Goal: Learn about a topic: Learn about a topic

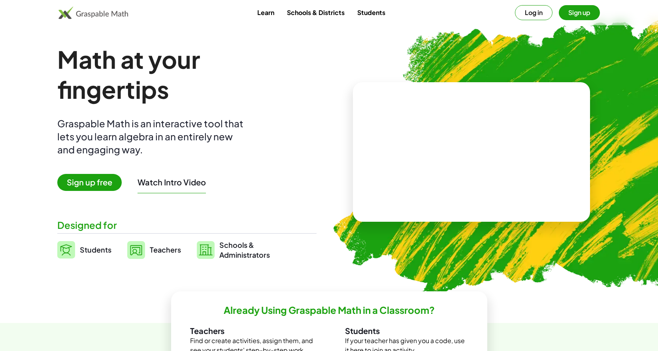
click at [540, 11] on button "Log in" at bounding box center [534, 12] width 38 height 15
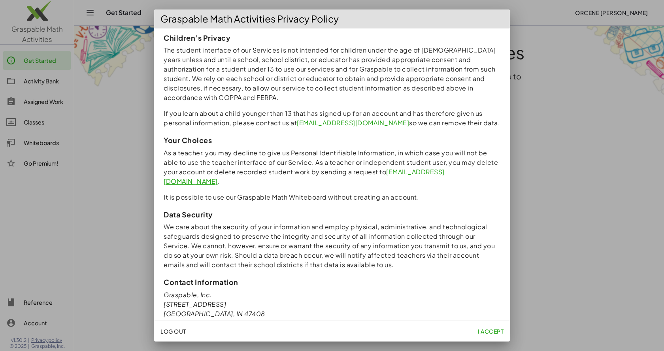
scroll to position [643, 0]
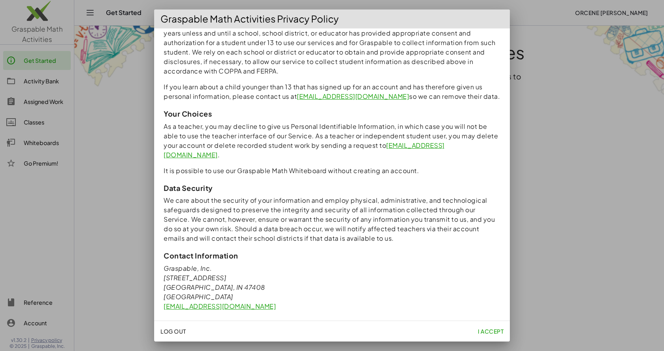
click at [495, 333] on span "I accept" at bounding box center [491, 331] width 26 height 7
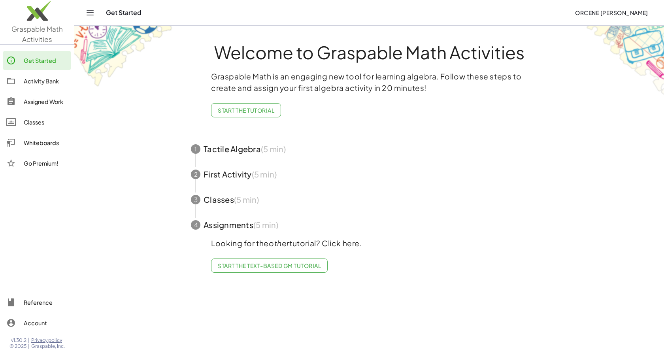
click at [30, 144] on div "Whiteboards" at bounding box center [46, 142] width 44 height 9
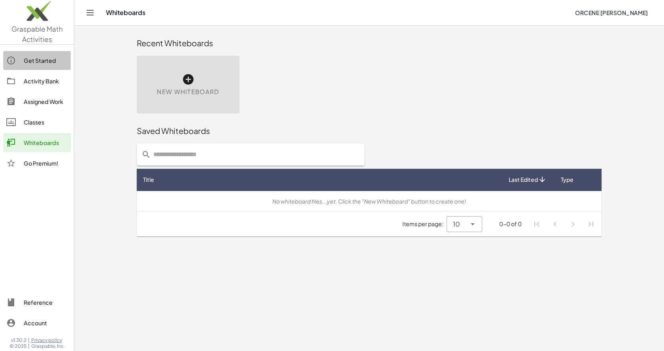
click at [29, 61] on div "Get Started" at bounding box center [46, 60] width 44 height 9
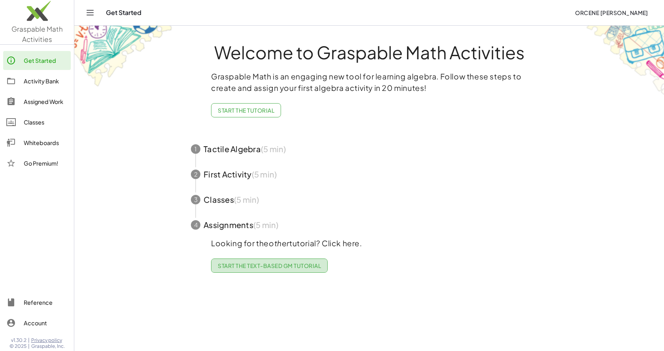
click at [280, 267] on span "Start the Text-based GM Tutorial" at bounding box center [269, 265] width 103 height 7
click at [87, 13] on icon "Toggle navigation" at bounding box center [90, 12] width 7 height 5
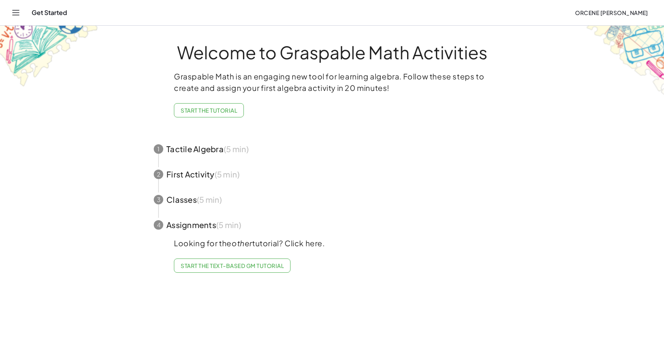
click at [19, 13] on icon "Toggle navigation" at bounding box center [15, 12] width 9 height 9
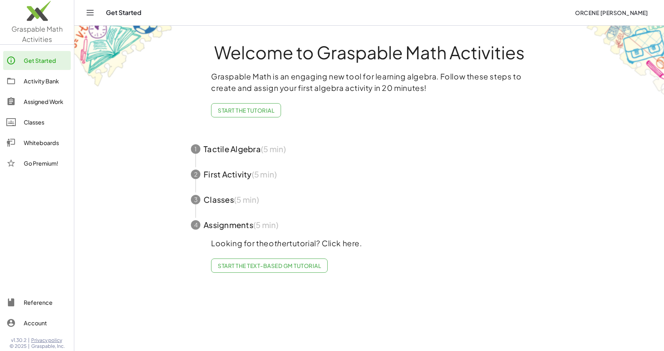
click at [35, 142] on div "Whiteboards" at bounding box center [46, 142] width 44 height 9
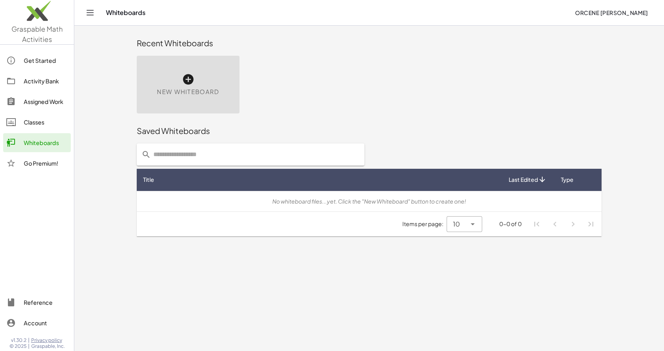
click at [187, 76] on icon at bounding box center [188, 79] width 13 height 13
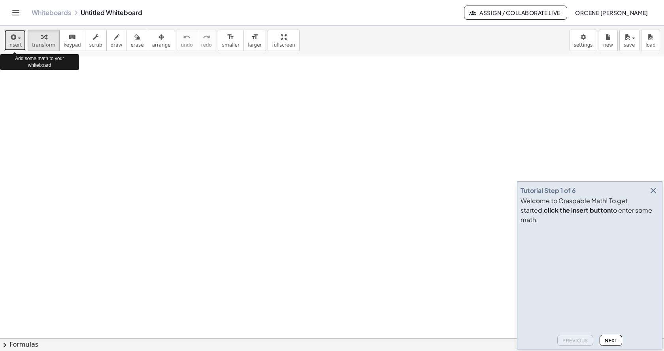
click at [21, 40] on button "insert" at bounding box center [15, 40] width 22 height 21
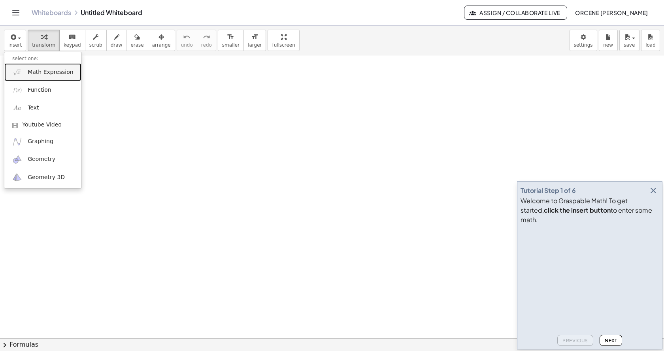
click at [50, 74] on span "Math Expression" at bounding box center [50, 72] width 45 height 8
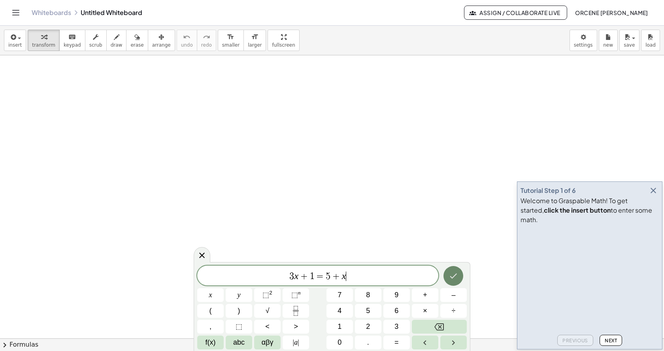
click at [455, 274] on icon "Done" at bounding box center [453, 275] width 9 height 9
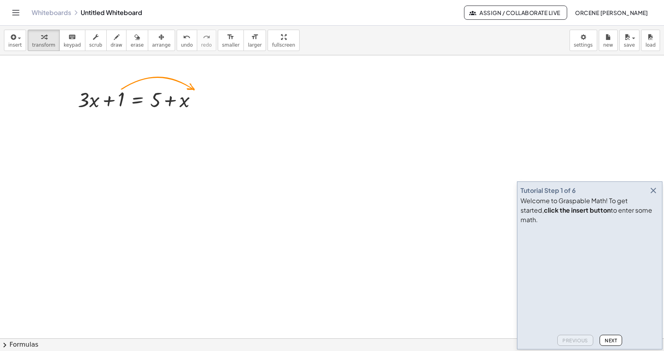
click at [617, 342] on span "Next" at bounding box center [611, 341] width 12 height 6
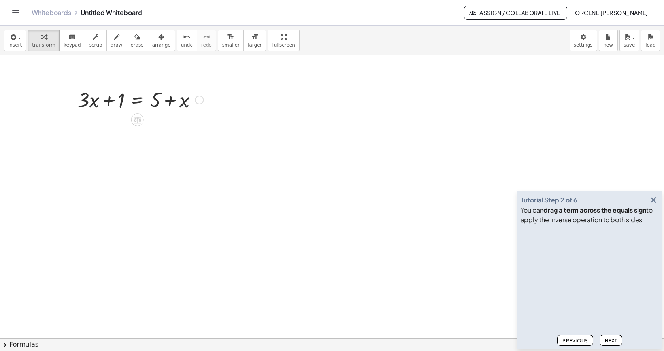
click at [135, 105] on div at bounding box center [140, 99] width 133 height 27
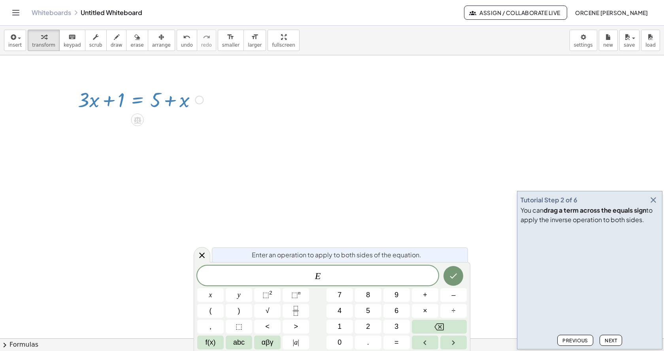
drag, startPoint x: 121, startPoint y: 104, endPoint x: 171, endPoint y: 98, distance: 50.6
click at [172, 98] on div at bounding box center [140, 99] width 133 height 27
click at [160, 129] on div at bounding box center [332, 338] width 664 height 566
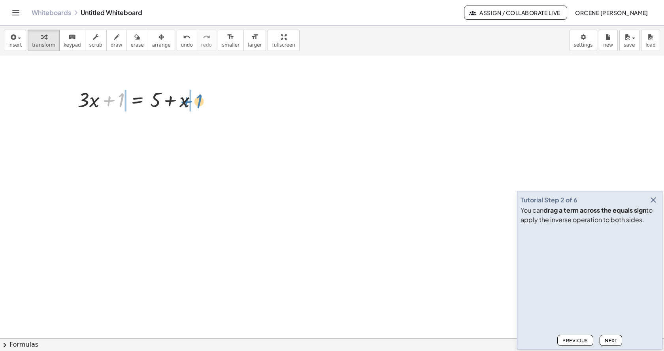
drag, startPoint x: 121, startPoint y: 100, endPoint x: 199, endPoint y: 101, distance: 77.9
click at [199, 101] on div at bounding box center [140, 99] width 133 height 27
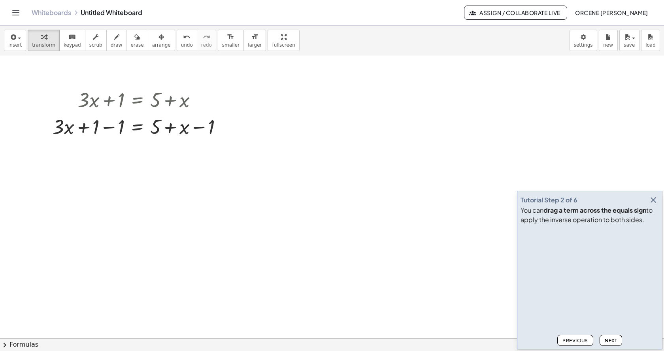
click at [610, 342] on span "Next" at bounding box center [611, 341] width 12 height 6
click at [105, 128] on div at bounding box center [141, 126] width 184 height 27
click at [199, 155] on div at bounding box center [141, 153] width 184 height 27
drag, startPoint x: 212, startPoint y: 154, endPoint x: 176, endPoint y: 153, distance: 36.4
click at [176, 153] on div at bounding box center [141, 153] width 184 height 27
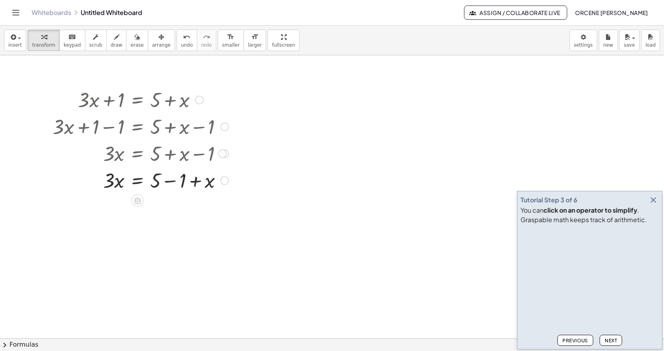
click at [173, 183] on div at bounding box center [141, 179] width 184 height 27
click at [615, 341] on span "Next" at bounding box center [611, 341] width 12 height 6
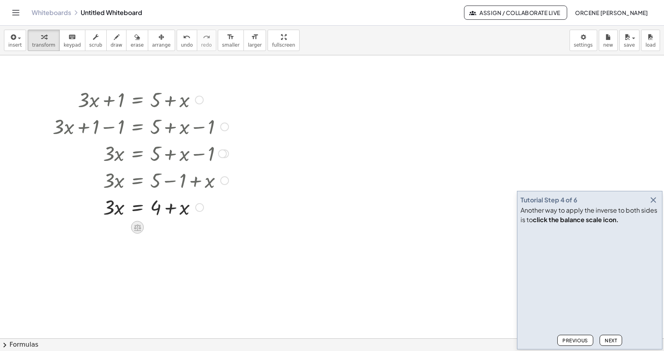
click at [138, 228] on icon at bounding box center [137, 227] width 7 height 7
click at [137, 229] on span "×" at bounding box center [137, 227] width 5 height 11
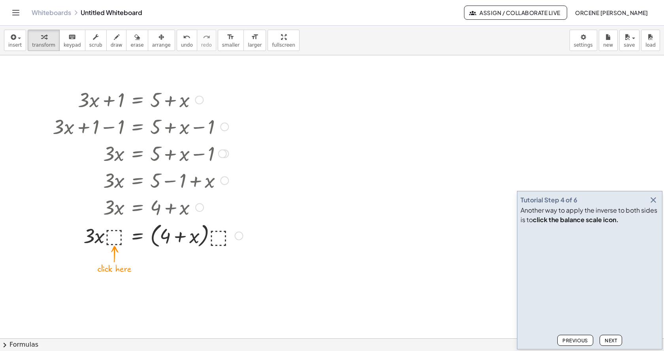
click at [116, 237] on div at bounding box center [148, 235] width 198 height 30
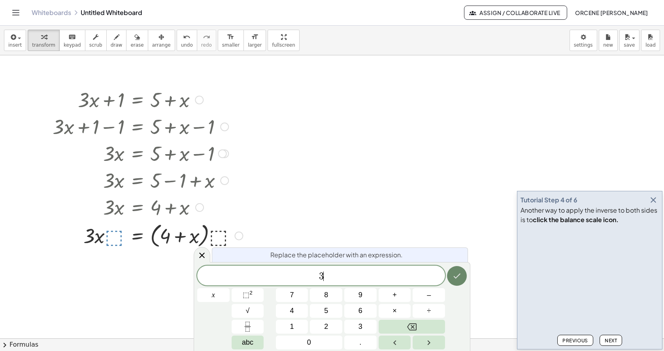
click at [459, 278] on icon "Done" at bounding box center [456, 275] width 9 height 9
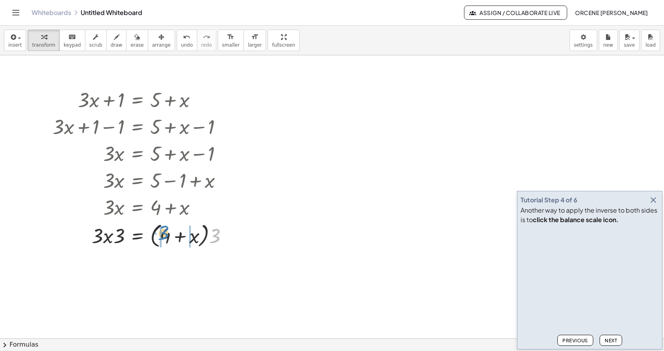
drag, startPoint x: 216, startPoint y: 238, endPoint x: 165, endPoint y: 235, distance: 51.5
click at [165, 235] on div at bounding box center [144, 235] width 190 height 30
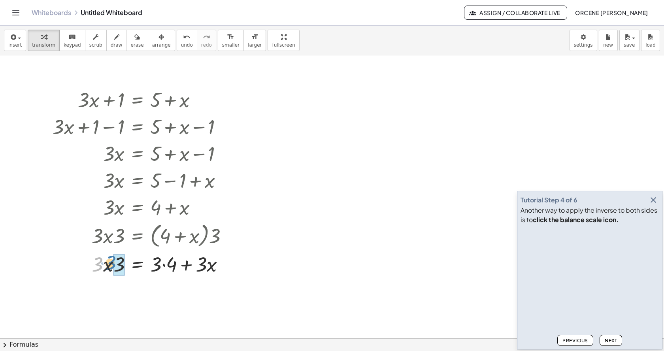
drag, startPoint x: 101, startPoint y: 268, endPoint x: 116, endPoint y: 267, distance: 15.0
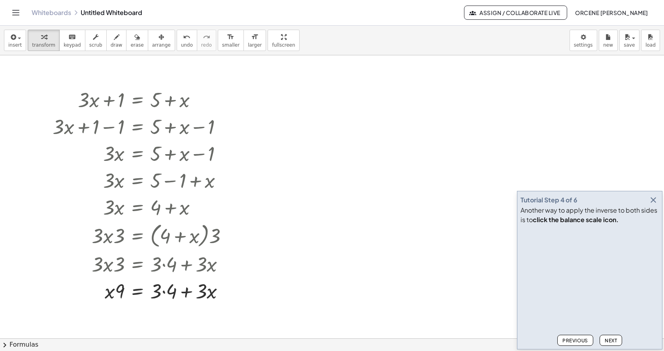
click at [609, 339] on span "Next" at bounding box center [611, 341] width 12 height 6
click at [167, 291] on div at bounding box center [144, 290] width 190 height 27
click at [111, 294] on div at bounding box center [144, 290] width 190 height 27
click at [115, 294] on div at bounding box center [144, 290] width 190 height 27
click at [618, 343] on button "Next" at bounding box center [611, 340] width 23 height 11
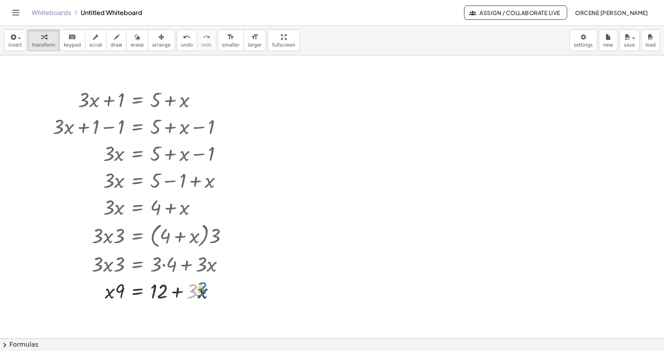
drag, startPoint x: 196, startPoint y: 292, endPoint x: 207, endPoint y: 292, distance: 11.5
click at [207, 291] on div at bounding box center [144, 290] width 190 height 27
drag, startPoint x: 197, startPoint y: 323, endPoint x: 192, endPoint y: 324, distance: 5.3
click at [192, 324] on div at bounding box center [144, 317] width 190 height 27
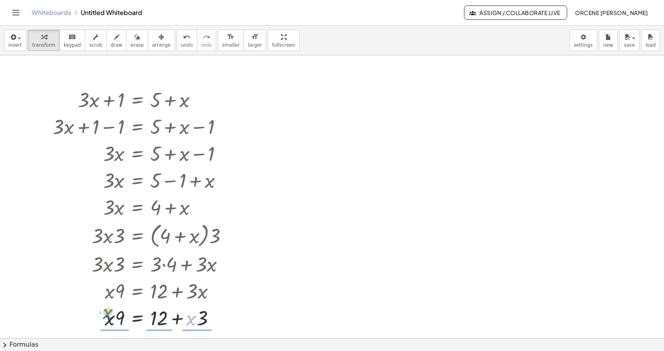
drag, startPoint x: 192, startPoint y: 322, endPoint x: 110, endPoint y: 316, distance: 82.9
click at [109, 316] on div at bounding box center [144, 317] width 190 height 27
drag, startPoint x: 198, startPoint y: 328, endPoint x: 216, endPoint y: 303, distance: 30.9
click at [216, 303] on div at bounding box center [144, 317] width 190 height 40
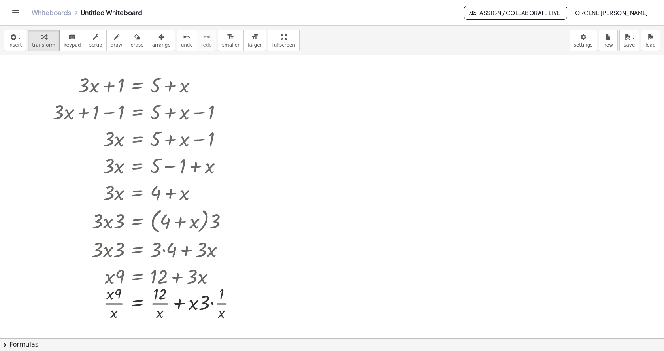
scroll to position [22, 0]
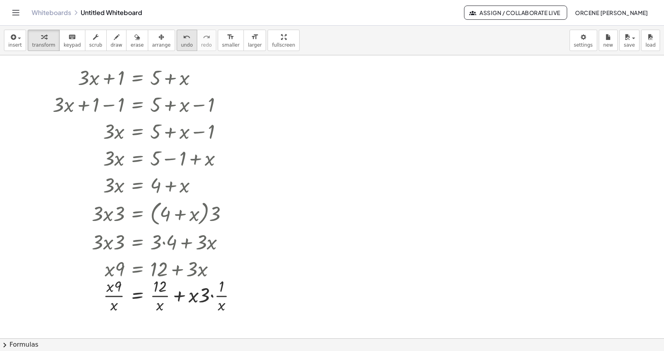
click at [177, 34] on button "undo undo" at bounding box center [187, 40] width 21 height 21
click at [183, 35] on icon "undo" at bounding box center [187, 36] width 8 height 9
drag, startPoint x: 200, startPoint y: 297, endPoint x: 187, endPoint y: 297, distance: 13.1
drag, startPoint x: 120, startPoint y: 297, endPoint x: 108, endPoint y: 297, distance: 11.9
click at [108, 297] on div at bounding box center [144, 295] width 190 height 27
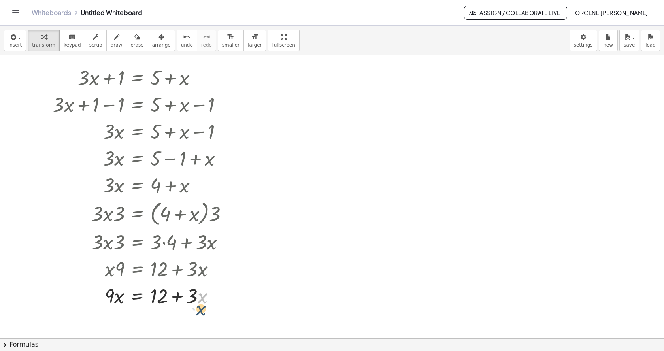
drag, startPoint x: 202, startPoint y: 299, endPoint x: 200, endPoint y: 311, distance: 12.8
drag, startPoint x: 203, startPoint y: 299, endPoint x: 204, endPoint y: 312, distance: 12.8
drag, startPoint x: 195, startPoint y: 296, endPoint x: 195, endPoint y: 313, distance: 17.0
click at [200, 300] on div at bounding box center [144, 295] width 190 height 27
click at [198, 298] on div at bounding box center [144, 295] width 190 height 27
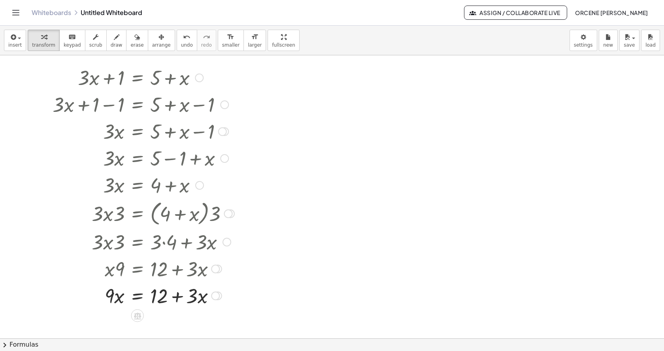
click at [198, 298] on div at bounding box center [144, 295] width 190 height 27
click at [138, 317] on icon at bounding box center [137, 316] width 8 height 8
click at [123, 315] on span "−" at bounding box center [121, 315] width 5 height 11
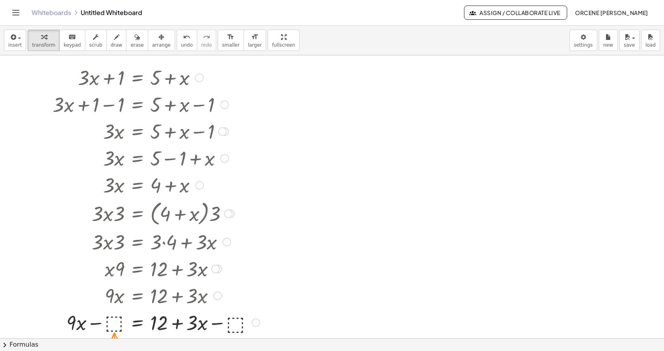
click at [115, 324] on div at bounding box center [156, 322] width 215 height 27
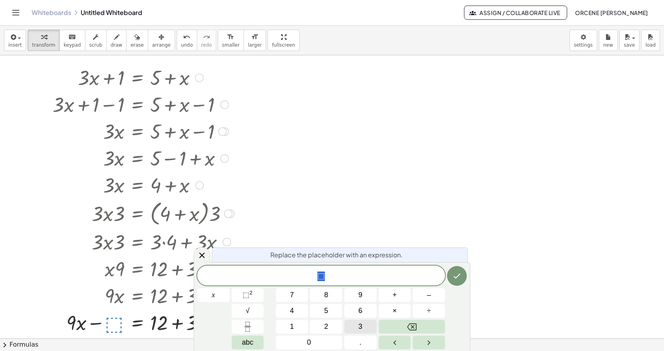
click at [361, 328] on span "3" at bounding box center [361, 327] width 4 height 11
click at [252, 340] on span "abc" at bounding box center [247, 342] width 11 height 11
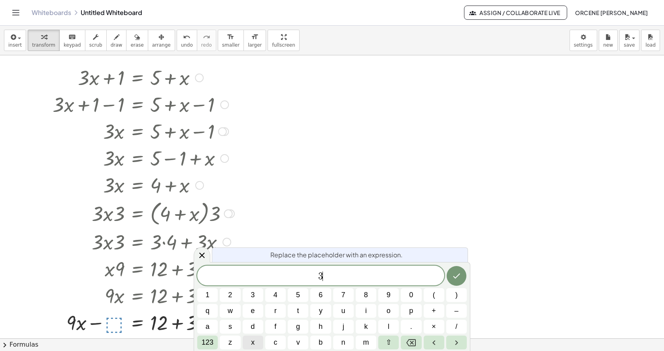
click at [253, 340] on span "x" at bounding box center [253, 342] width 4 height 11
click at [455, 278] on icon "Done" at bounding box center [456, 276] width 7 height 5
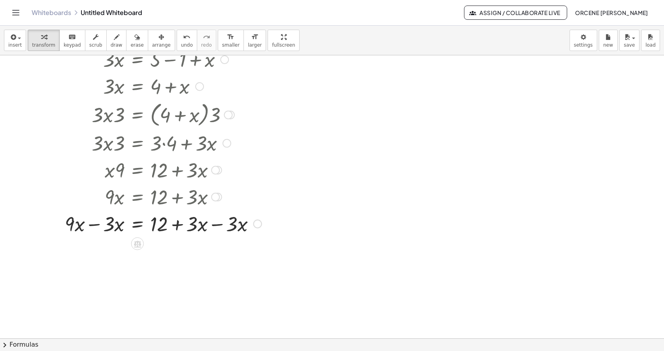
scroll to position [126, 0]
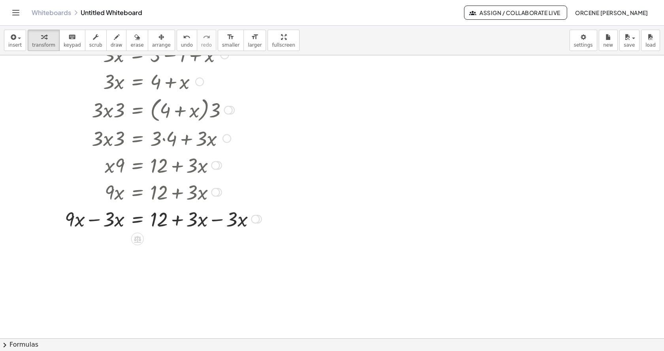
click at [96, 221] on div at bounding box center [157, 218] width 217 height 27
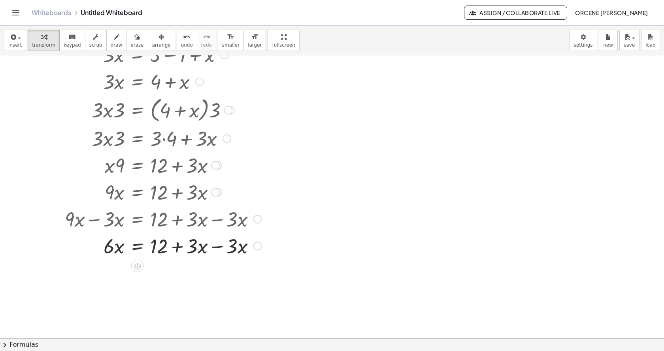
click at [217, 247] on div at bounding box center [157, 245] width 217 height 27
drag, startPoint x: 108, startPoint y: 278, endPoint x: 119, endPoint y: 292, distance: 18.0
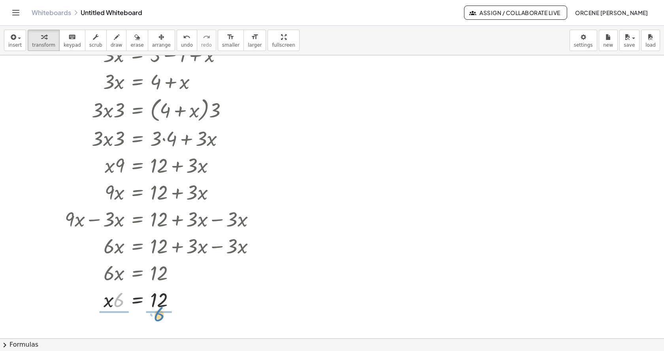
drag, startPoint x: 119, startPoint y: 305, endPoint x: 161, endPoint y: 319, distance: 43.5
click at [114, 299] on div at bounding box center [157, 299] width 217 height 40
drag, startPoint x: 117, startPoint y: 295, endPoint x: 115, endPoint y: 309, distance: 14.8
drag, startPoint x: 159, startPoint y: 294, endPoint x: 159, endPoint y: 316, distance: 22.1
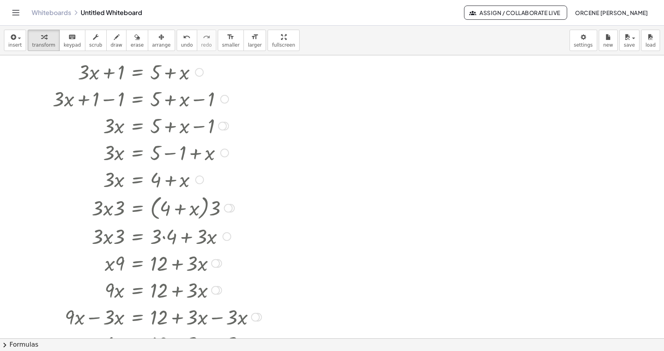
scroll to position [0, 0]
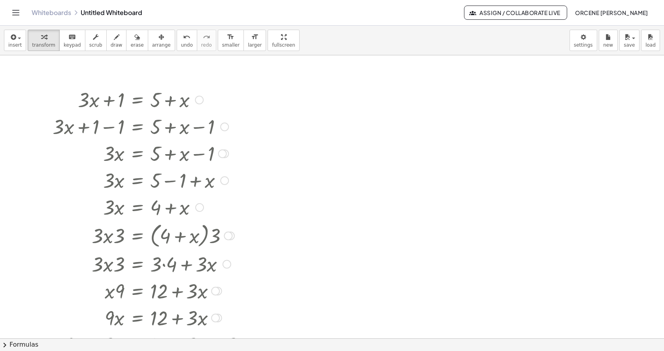
click at [149, 104] on div at bounding box center [157, 99] width 217 height 27
click at [123, 101] on div at bounding box center [157, 99] width 217 height 27
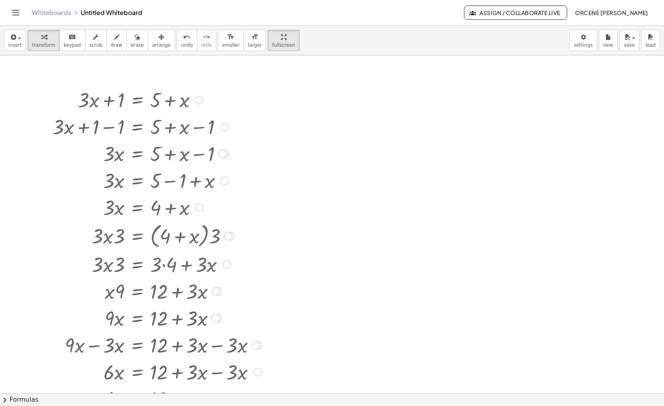
drag, startPoint x: 158, startPoint y: 79, endPoint x: 121, endPoint y: 78, distance: 37.2
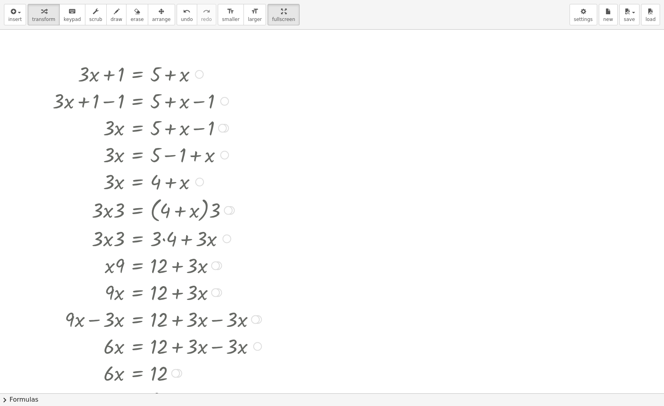
click at [121, 78] on div at bounding box center [157, 73] width 217 height 27
drag, startPoint x: 136, startPoint y: 76, endPoint x: 106, endPoint y: 75, distance: 30.1
click at [106, 75] on div at bounding box center [157, 73] width 217 height 27
click at [194, 72] on div at bounding box center [157, 73] width 217 height 27
click at [198, 75] on div at bounding box center [199, 74] width 9 height 9
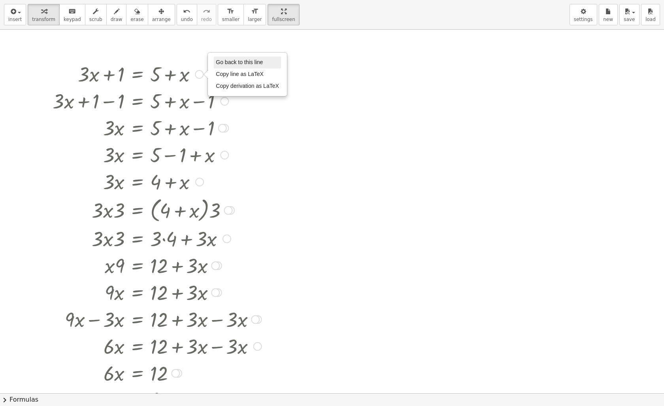
click at [235, 63] on span "Go back to this line" at bounding box center [239, 62] width 47 height 6
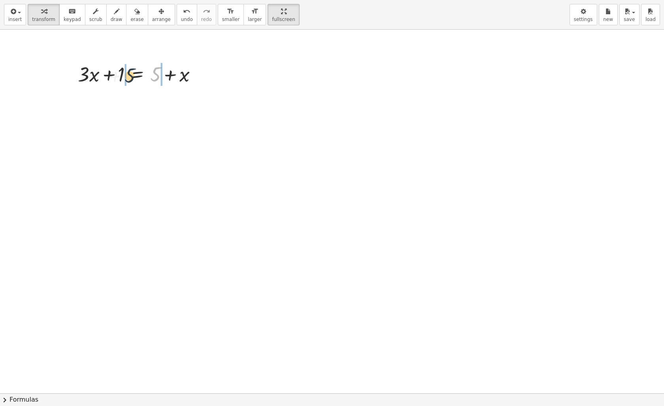
drag, startPoint x: 154, startPoint y: 77, endPoint x: 127, endPoint y: 77, distance: 27.3
click at [127, 78] on div at bounding box center [140, 73] width 133 height 27
drag, startPoint x: 119, startPoint y: 102, endPoint x: 157, endPoint y: 104, distance: 38.0
click at [157, 104] on div at bounding box center [140, 100] width 191 height 27
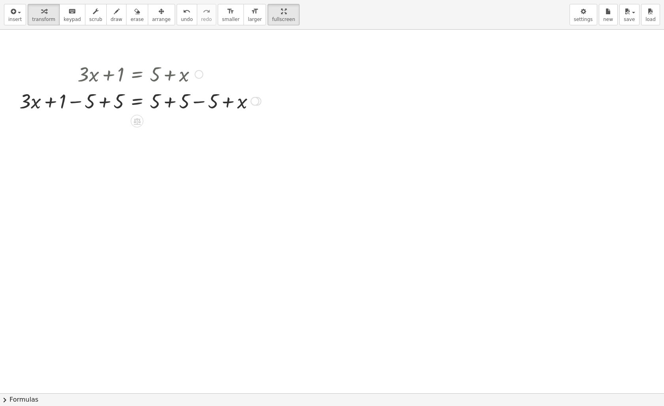
click at [201, 104] on div at bounding box center [140, 100] width 250 height 27
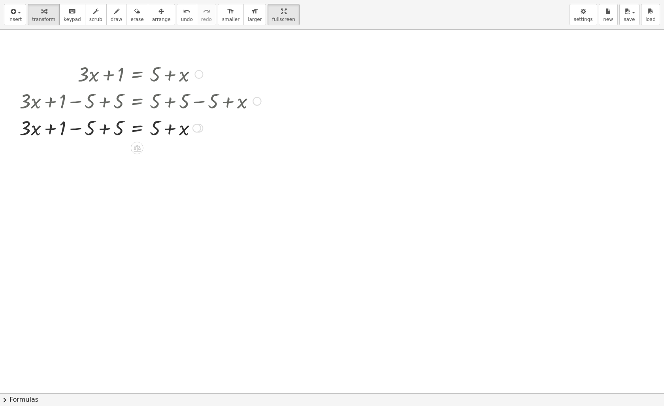
click at [104, 130] on div at bounding box center [140, 127] width 250 height 27
drag, startPoint x: 120, startPoint y: 155, endPoint x: 151, endPoint y: 155, distance: 31.2
click at [151, 155] on div at bounding box center [140, 154] width 250 height 27
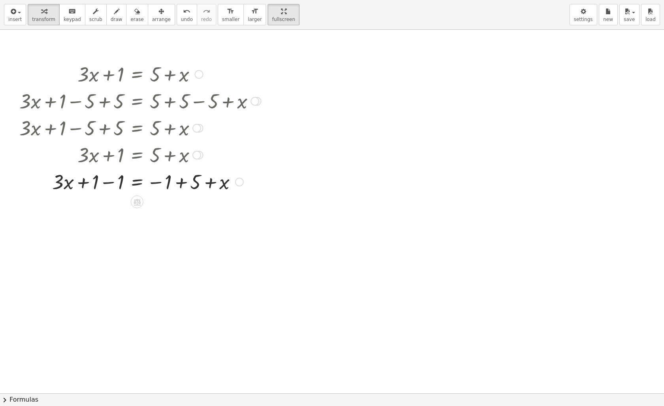
click at [181, 185] on div at bounding box center [140, 181] width 250 height 27
click at [108, 183] on div at bounding box center [140, 181] width 250 height 27
drag, startPoint x: 183, startPoint y: 212, endPoint x: 127, endPoint y: 210, distance: 56.2
click at [127, 210] on div at bounding box center [140, 208] width 250 height 27
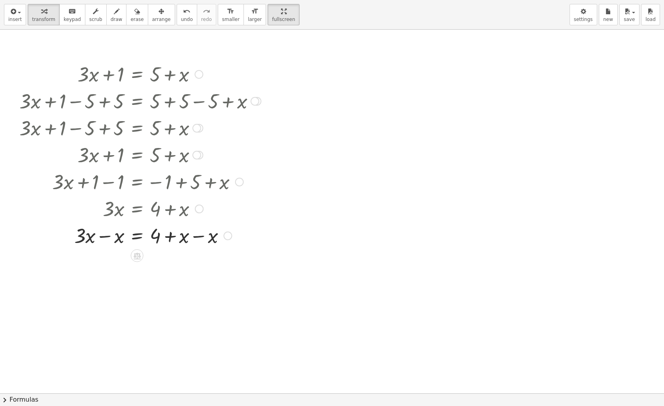
click at [110, 236] on div at bounding box center [140, 234] width 250 height 27
click at [190, 237] on div at bounding box center [140, 234] width 250 height 27
drag, startPoint x: 108, startPoint y: 293, endPoint x: 171, endPoint y: 313, distance: 66.2
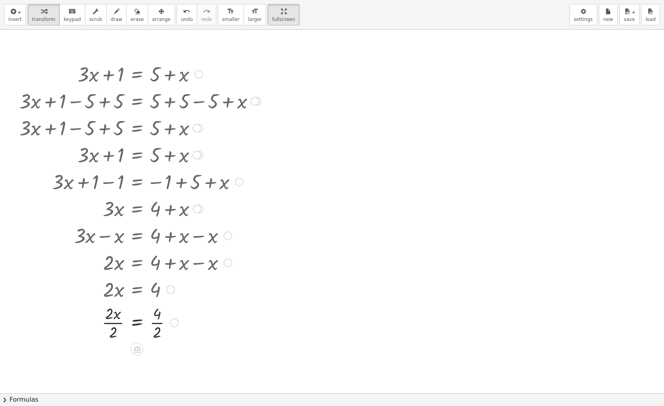
click at [151, 322] on div at bounding box center [140, 322] width 250 height 40
click at [157, 323] on div at bounding box center [140, 322] width 250 height 40
click at [115, 351] on div at bounding box center [140, 362] width 250 height 40
click at [197, 74] on div at bounding box center [199, 74] width 9 height 9
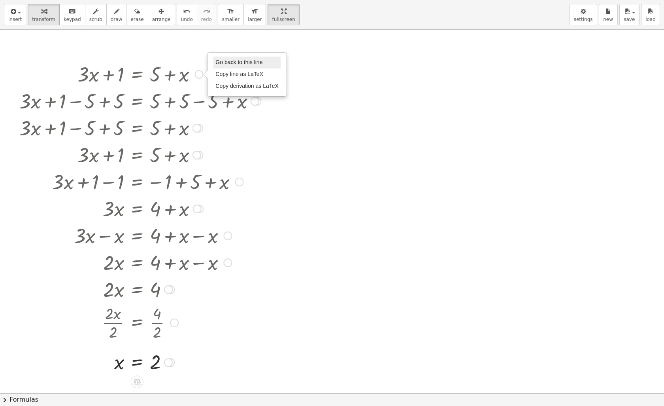
click at [229, 65] on span "Go back to this line" at bounding box center [239, 62] width 47 height 6
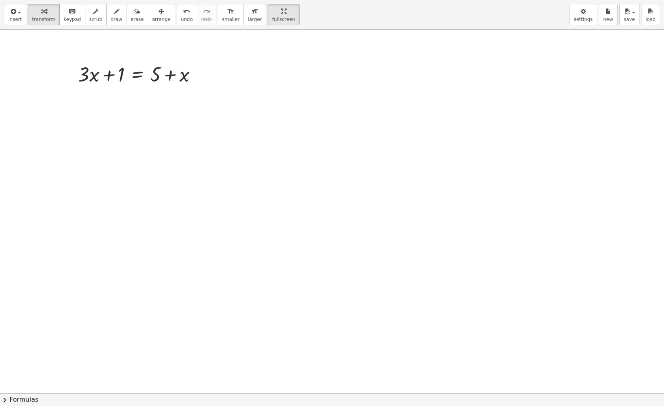
click at [327, 119] on div at bounding box center [332, 393] width 664 height 727
click at [43, 15] on icon "button" at bounding box center [44, 11] width 6 height 9
click at [17, 13] on span "button" at bounding box center [17, 12] width 2 height 6
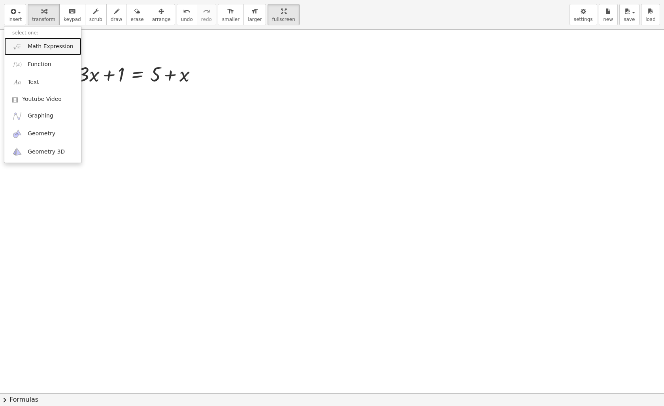
click at [40, 46] on span "Math Expression" at bounding box center [50, 47] width 45 height 8
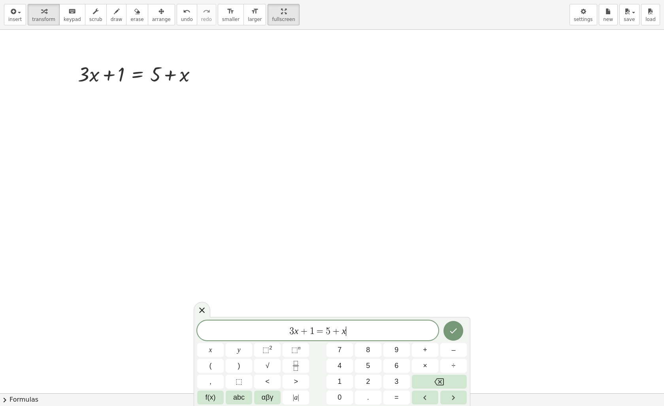
click at [354, 336] on span "3 x + 1 = 5 + x ​" at bounding box center [317, 330] width 241 height 11
drag, startPoint x: 356, startPoint y: 332, endPoint x: 287, endPoint y: 323, distance: 69.4
click at [287, 323] on div "******** 3 x + 1 = 5 + x" at bounding box center [317, 330] width 241 height 20
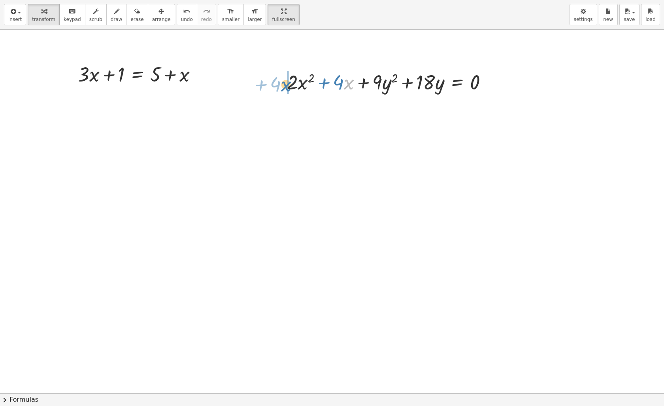
drag, startPoint x: 350, startPoint y: 88, endPoint x: 287, endPoint y: 90, distance: 62.9
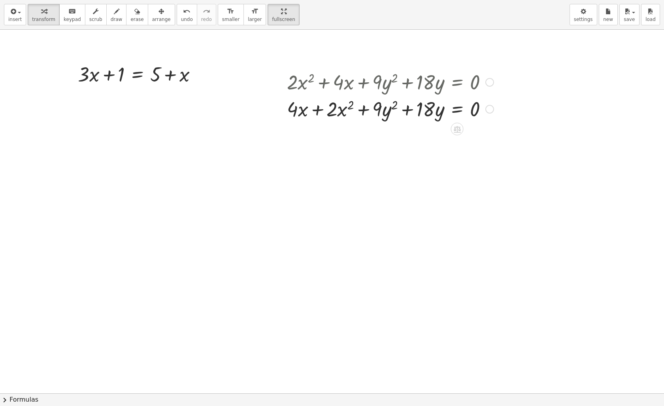
click at [343, 113] on div at bounding box center [390, 108] width 215 height 27
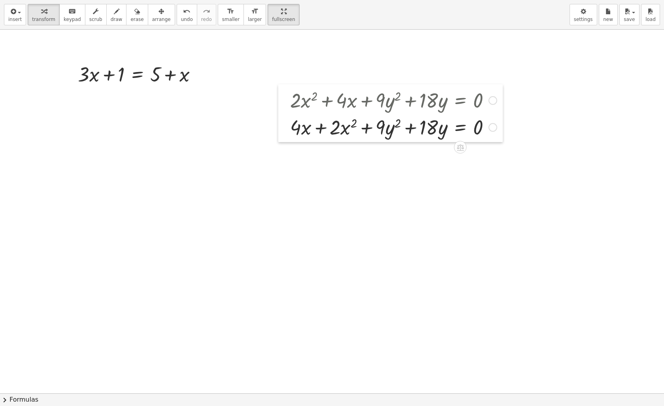
drag, startPoint x: 279, startPoint y: 98, endPoint x: 282, endPoint y: 116, distance: 18.5
click at [282, 116] on div at bounding box center [284, 113] width 12 height 58
drag, startPoint x: 345, startPoint y: 131, endPoint x: 307, endPoint y: 131, distance: 37.6
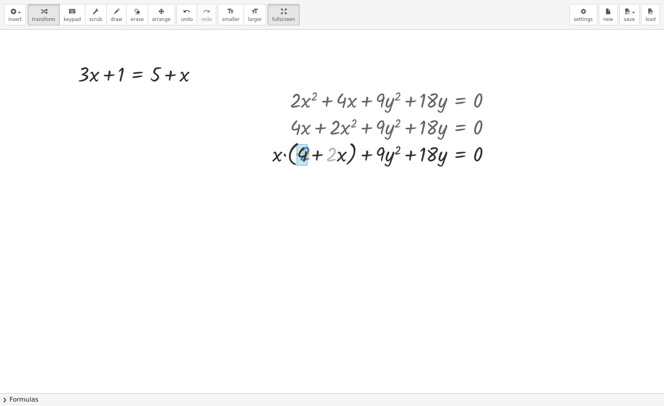
drag, startPoint x: 330, startPoint y: 159, endPoint x: 303, endPoint y: 158, distance: 27.3
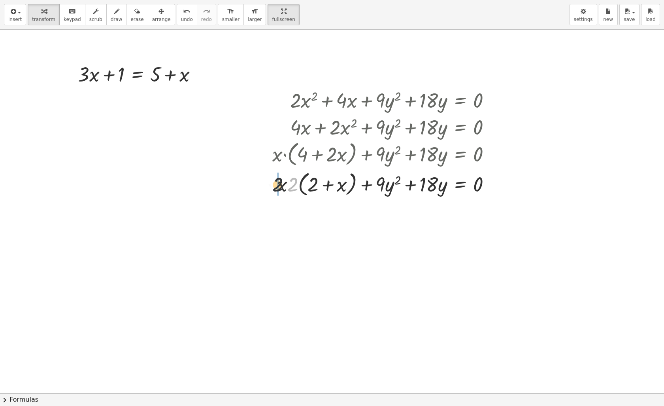
drag, startPoint x: 290, startPoint y: 187, endPoint x: 273, endPoint y: 187, distance: 17.4
click at [273, 187] on div at bounding box center [385, 183] width 233 height 30
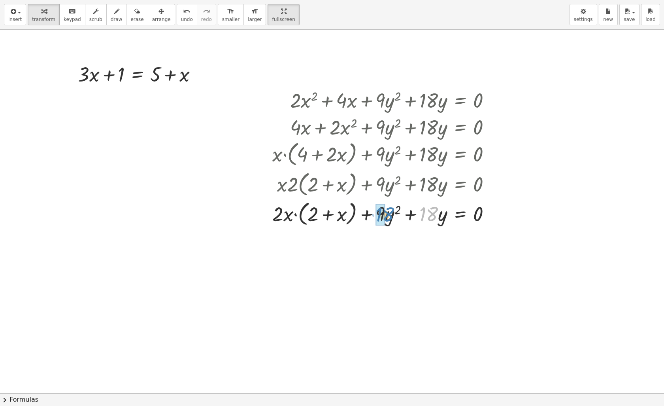
drag, startPoint x: 431, startPoint y: 215, endPoint x: 387, endPoint y: 215, distance: 43.9
click at [387, 215] on div at bounding box center [385, 213] width 233 height 30
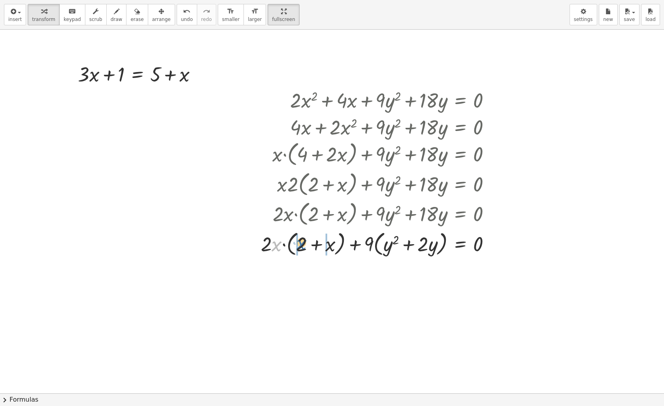
drag, startPoint x: 278, startPoint y: 246, endPoint x: 304, endPoint y: 245, distance: 25.4
click at [304, 245] on div at bounding box center [379, 243] width 244 height 30
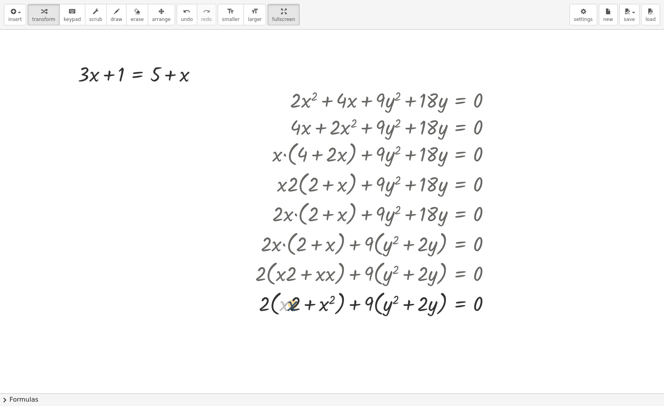
drag, startPoint x: 286, startPoint y: 308, endPoint x: 295, endPoint y: 308, distance: 8.3
click at [295, 308] on div at bounding box center [377, 303] width 250 height 30
click at [494, 100] on div at bounding box center [493, 100] width 9 height 9
click at [515, 91] on span "Go back to this line" at bounding box center [533, 88] width 47 height 6
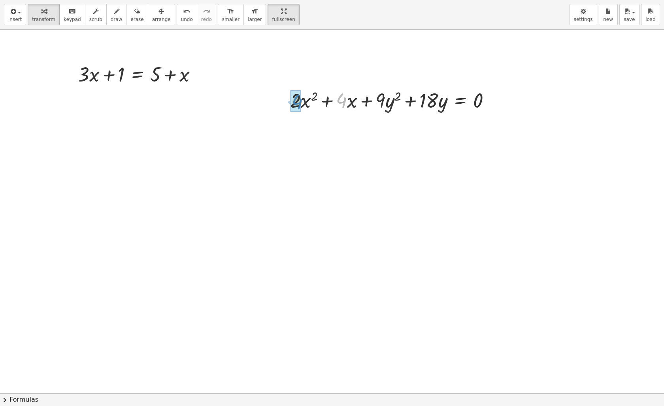
drag, startPoint x: 343, startPoint y: 102, endPoint x: 297, endPoint y: 103, distance: 45.5
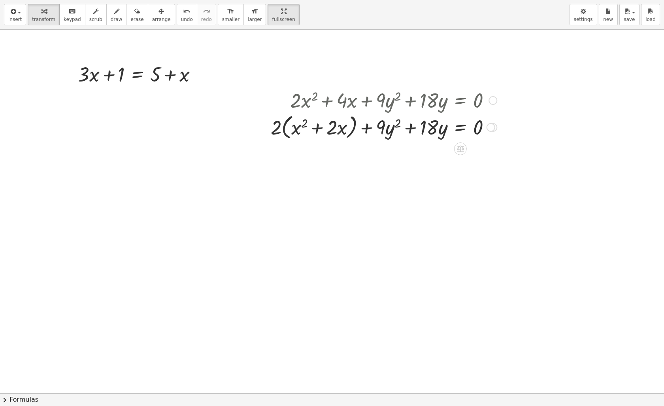
click at [318, 129] on div at bounding box center [384, 127] width 234 height 30
click at [460, 151] on icon at bounding box center [460, 149] width 7 height 7
click at [430, 151] on span "+" at bounding box center [429, 148] width 5 height 11
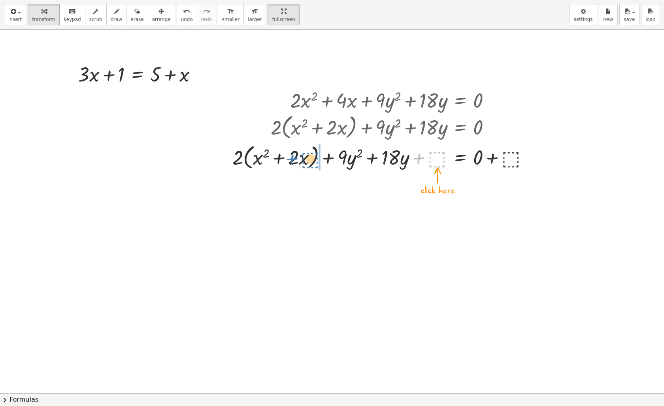
drag, startPoint x: 435, startPoint y: 162, endPoint x: 308, endPoint y: 163, distance: 126.9
click at [308, 163] on div at bounding box center [384, 157] width 311 height 30
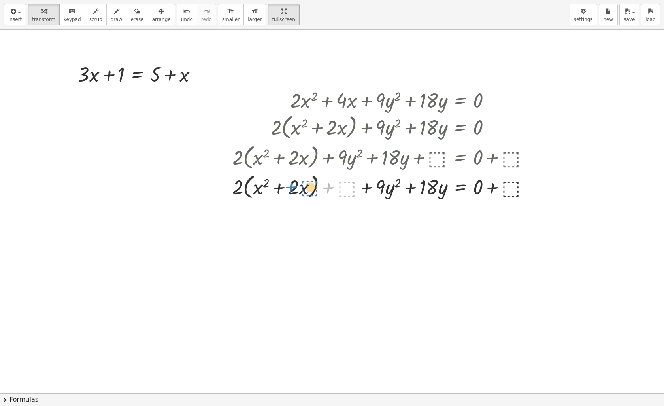
drag, startPoint x: 342, startPoint y: 191, endPoint x: 305, endPoint y: 190, distance: 37.2
click at [305, 190] on div at bounding box center [384, 186] width 311 height 30
click at [312, 190] on div at bounding box center [384, 186] width 311 height 30
click at [312, 192] on div at bounding box center [384, 186] width 311 height 30
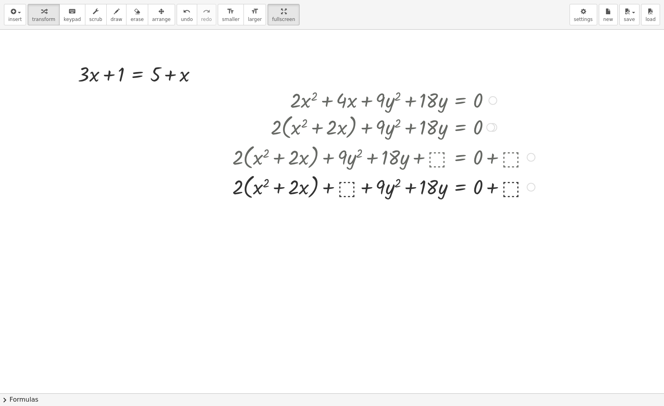
click at [308, 187] on div at bounding box center [384, 186] width 311 height 30
click at [309, 189] on div at bounding box center [384, 186] width 311 height 30
drag, startPoint x: 429, startPoint y: 190, endPoint x: 383, endPoint y: 191, distance: 45.9
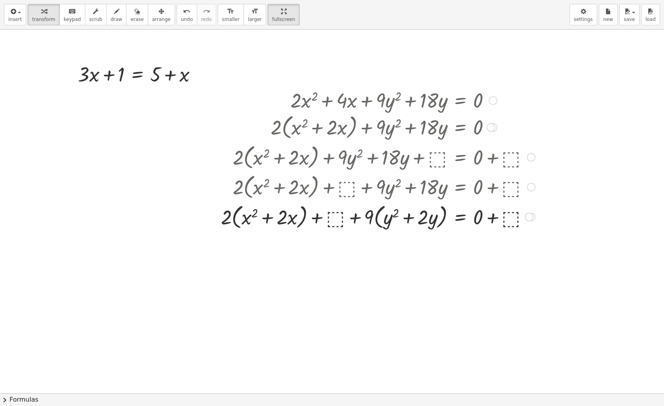
click at [302, 193] on div at bounding box center [378, 186] width 322 height 30
click at [288, 191] on div at bounding box center [378, 186] width 322 height 30
click at [279, 191] on div at bounding box center [378, 186] width 322 height 30
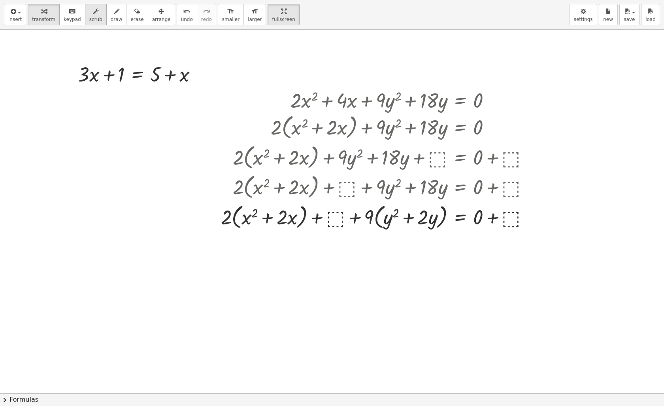
click at [93, 15] on icon "button" at bounding box center [96, 11] width 6 height 9
click at [342, 112] on div at bounding box center [378, 127] width 322 height 30
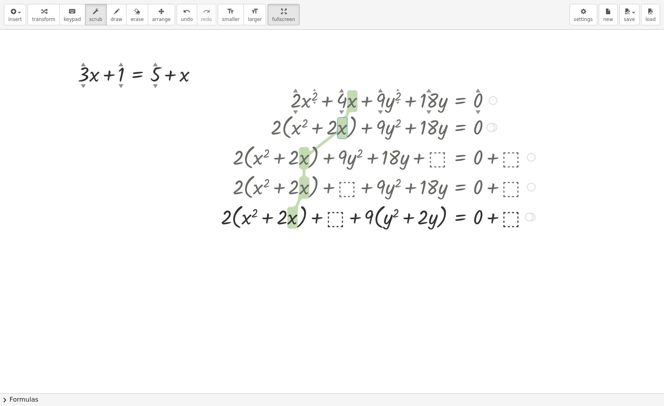
click at [382, 110] on div "▼" at bounding box center [380, 111] width 5 height 7
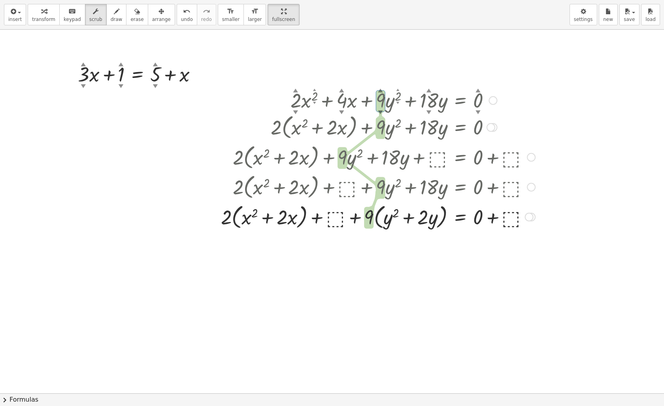
click at [429, 111] on div "▼" at bounding box center [429, 111] width 5 height 7
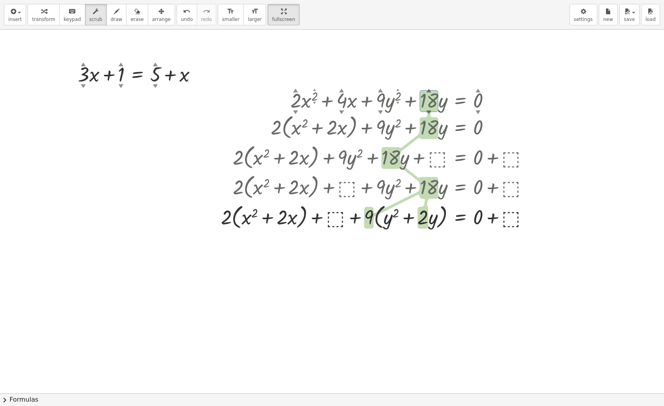
click at [394, 301] on div at bounding box center [332, 393] width 664 height 727
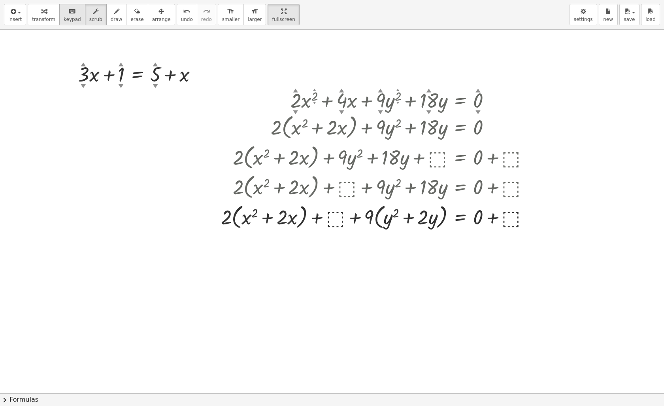
click at [69, 15] on icon "keyboard" at bounding box center [72, 11] width 8 height 9
click at [297, 218] on div at bounding box center [278, 217] width 40 height 23
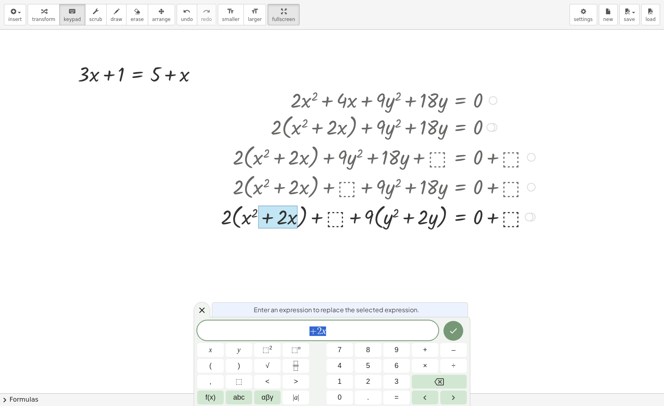
click at [344, 330] on span "+ 2 x" at bounding box center [317, 330] width 241 height 11
click at [456, 333] on icon "Done" at bounding box center [453, 330] width 9 height 9
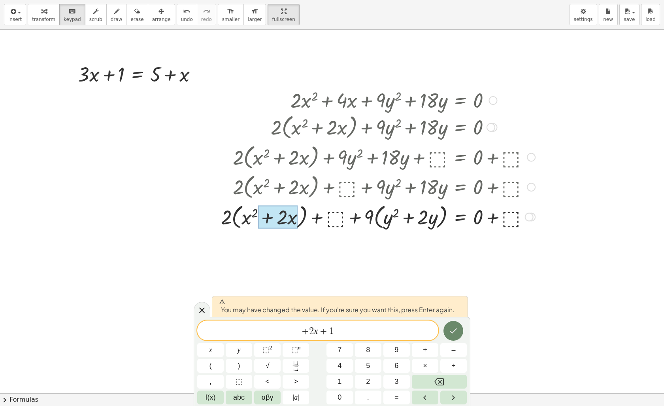
click at [456, 330] on icon "Done" at bounding box center [453, 330] width 9 height 9
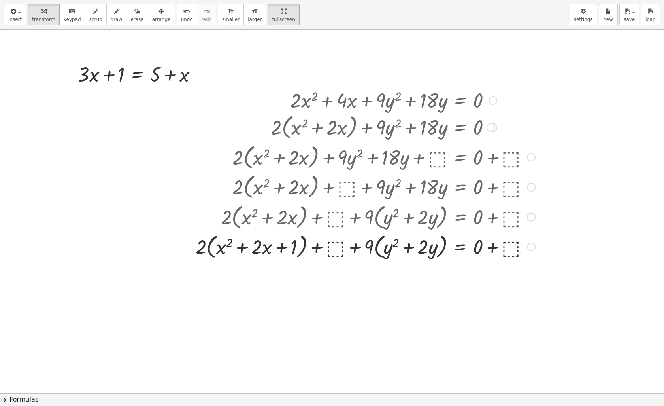
click at [510, 252] on div at bounding box center [366, 246] width 348 height 30
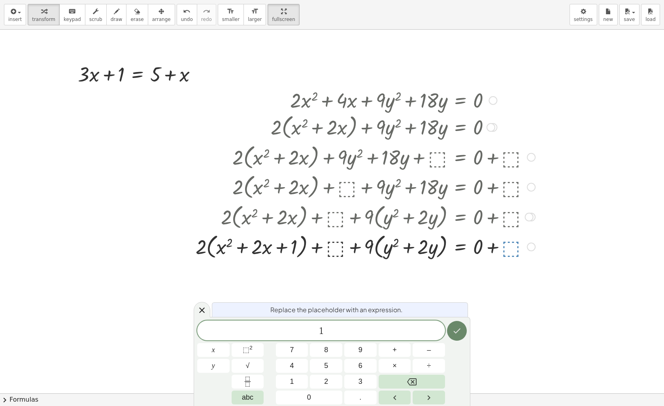
click at [462, 332] on button "Done" at bounding box center [457, 331] width 20 height 20
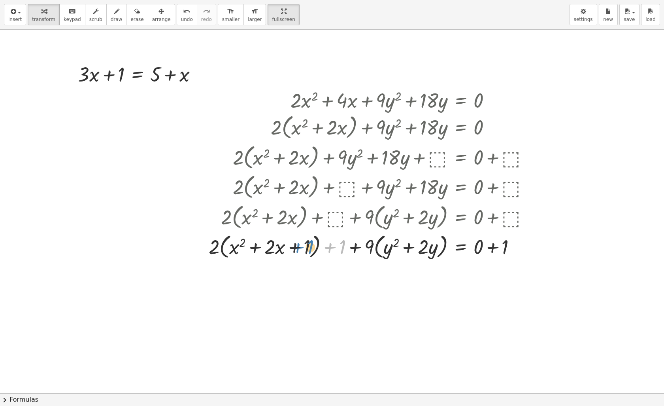
drag, startPoint x: 342, startPoint y: 249, endPoint x: 308, endPoint y: 250, distance: 33.6
click at [308, 250] on div at bounding box center [372, 246] width 335 height 30
drag, startPoint x: 330, startPoint y: 248, endPoint x: 289, endPoint y: 249, distance: 40.7
click at [289, 249] on div at bounding box center [372, 246] width 335 height 30
drag, startPoint x: 331, startPoint y: 249, endPoint x: 202, endPoint y: 248, distance: 128.9
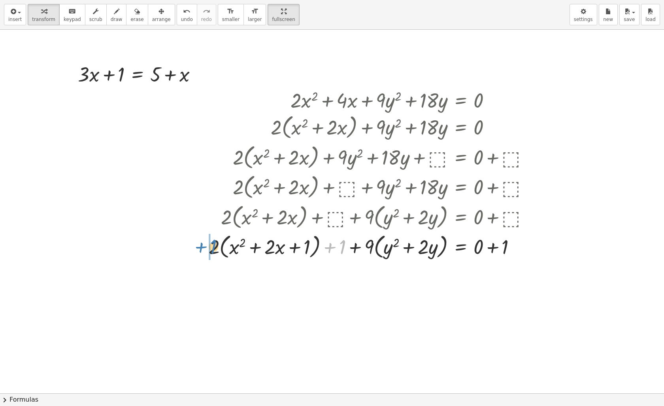
click at [202, 248] on div "+ · 2 · x 2 + · 4 · x + · 9 · y 2 + · 18 · y = 0 + · 2 · x 2 + · 2 · 2 · x + · …" at bounding box center [369, 173] width 344 height 179
